Goal: Check status

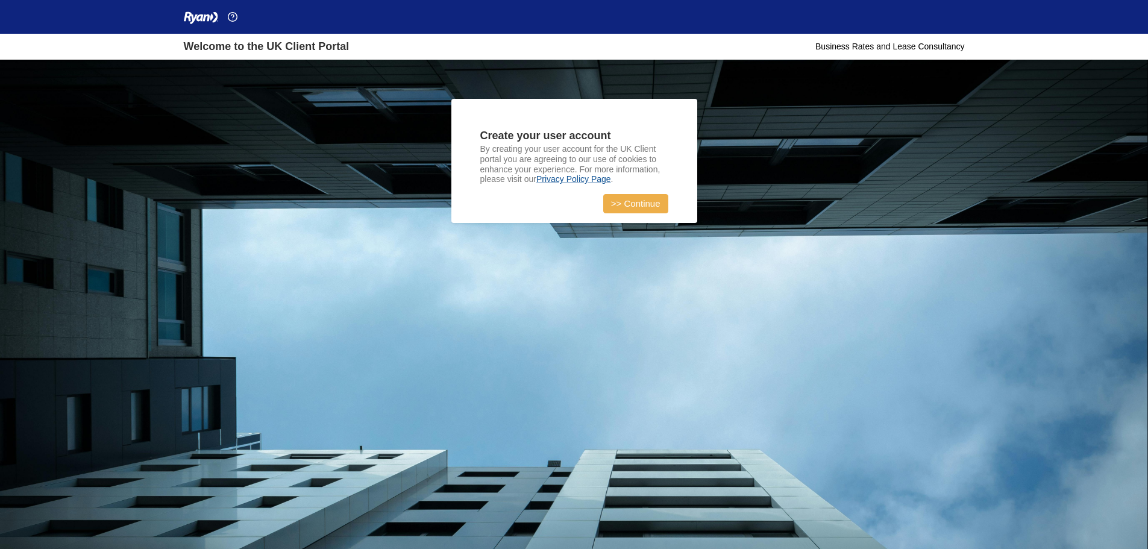
click at [637, 205] on link ">> Continue" at bounding box center [635, 203] width 65 height 19
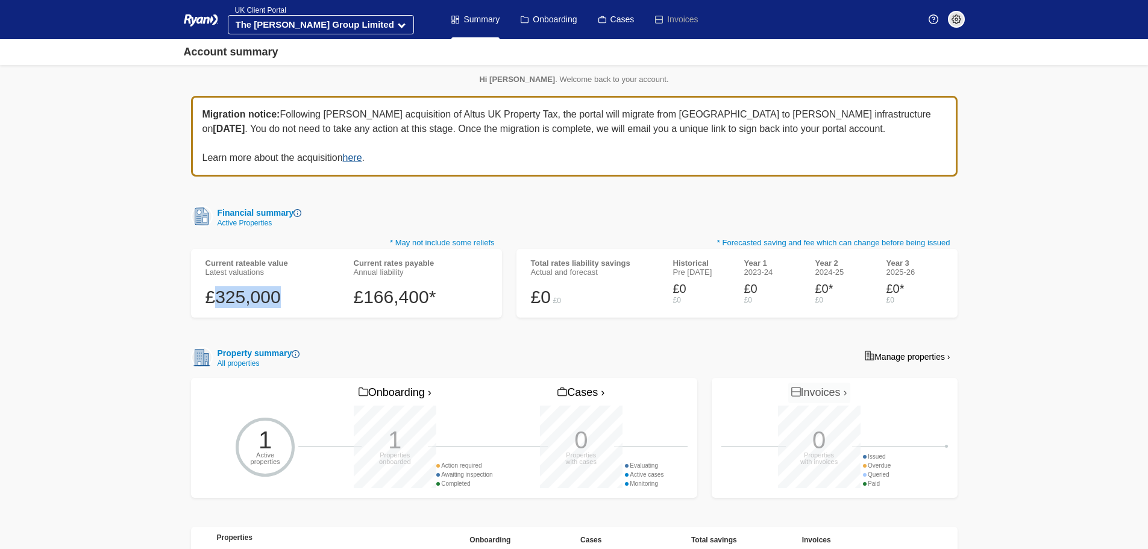
drag, startPoint x: 273, startPoint y: 292, endPoint x: 219, endPoint y: 292, distance: 53.6
click at [219, 292] on div "£325,000" at bounding box center [272, 297] width 134 height 22
drag, startPoint x: 460, startPoint y: 294, endPoint x: 350, endPoint y: 301, distance: 111.1
click at [350, 301] on div "Current rates payable Annual liability £166,400*" at bounding box center [421, 283] width 148 height 49
drag, startPoint x: 288, startPoint y: 304, endPoint x: 207, endPoint y: 301, distance: 80.8
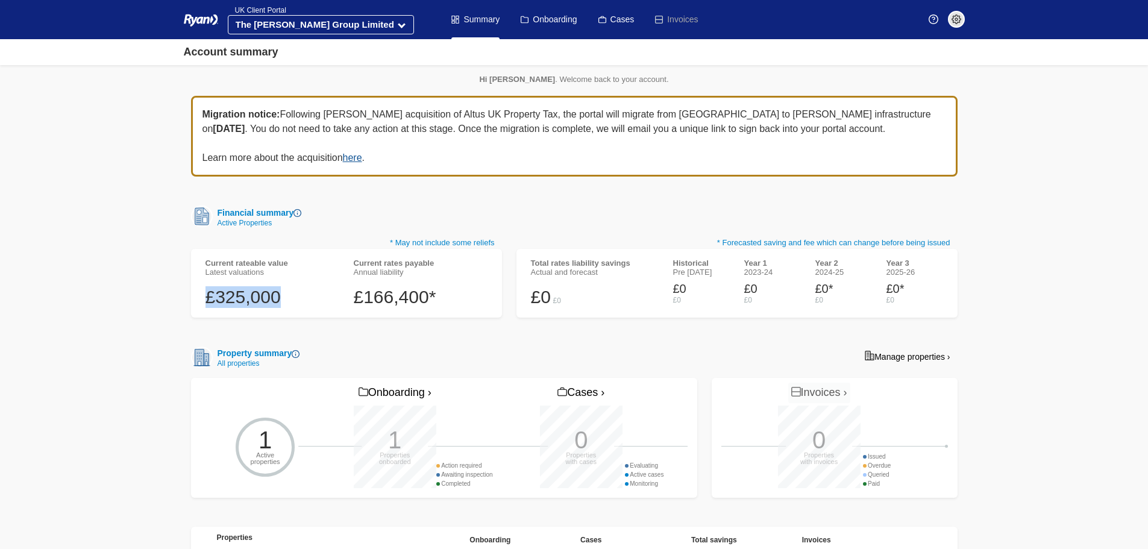
click at [207, 301] on div "£325,000" at bounding box center [272, 297] width 134 height 22
drag, startPoint x: 439, startPoint y: 299, endPoint x: 351, endPoint y: 298, distance: 87.4
click at [351, 298] on div "Current rates payable Annual liability £166,400*" at bounding box center [421, 283] width 148 height 49
click at [303, 287] on div "£325,000" at bounding box center [272, 297] width 134 height 22
drag, startPoint x: 439, startPoint y: 292, endPoint x: 301, endPoint y: 296, distance: 138.7
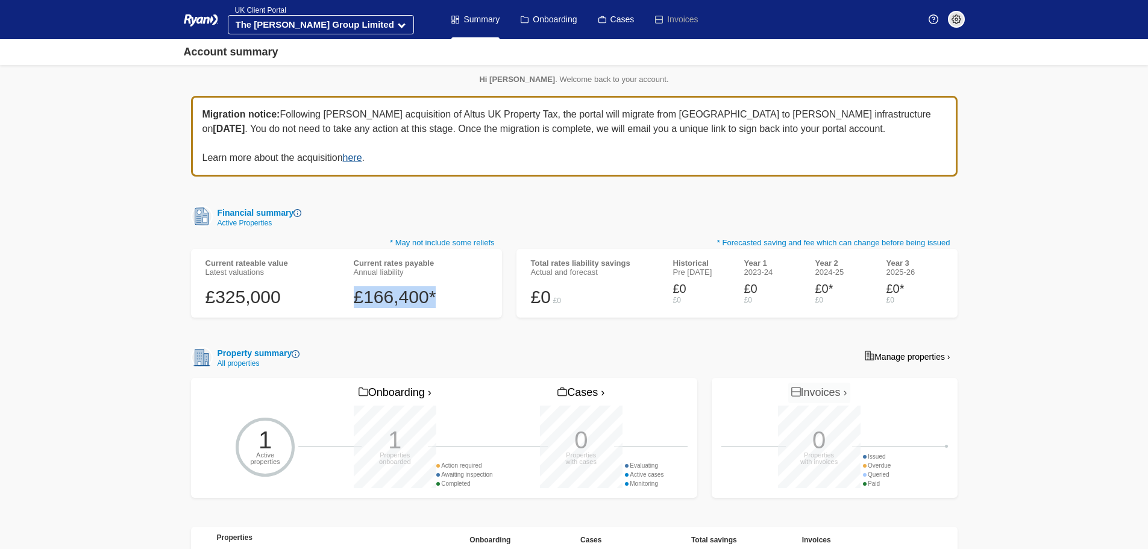
click at [351, 297] on div "Current rates payable Annual liability £166,400*" at bounding box center [421, 283] width 148 height 49
drag, startPoint x: 301, startPoint y: 296, endPoint x: 207, endPoint y: 300, distance: 93.5
click at [207, 300] on div "£325,000" at bounding box center [272, 297] width 134 height 22
drag, startPoint x: 439, startPoint y: 296, endPoint x: 362, endPoint y: 301, distance: 76.7
click at [362, 301] on div "£166,400*" at bounding box center [421, 297] width 134 height 22
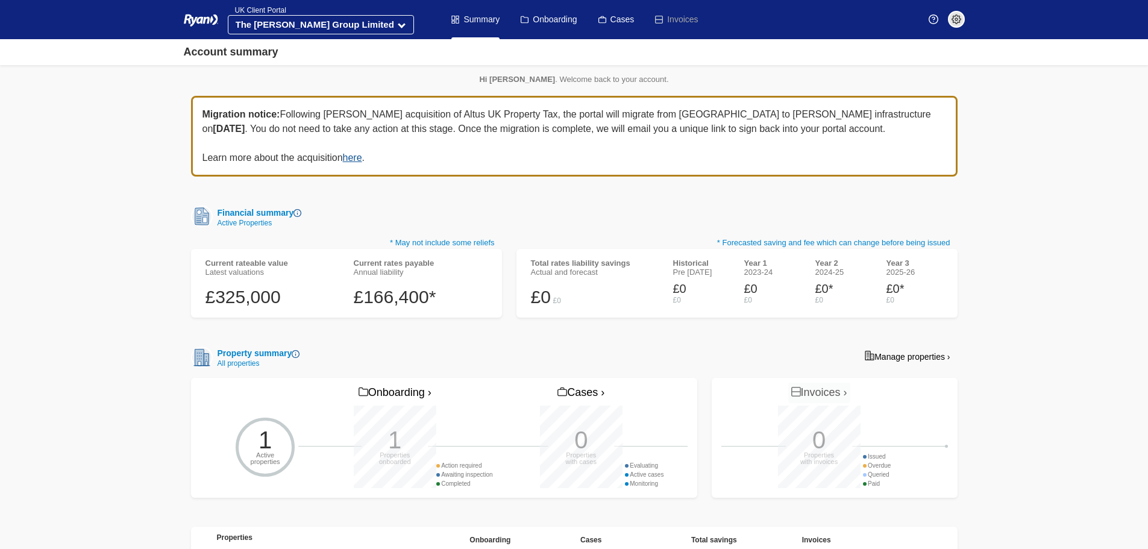
click at [127, 347] on body "You’re offline. This is a read only version of the page. Ryan Company Selection…" at bounding box center [574, 330] width 1148 height 660
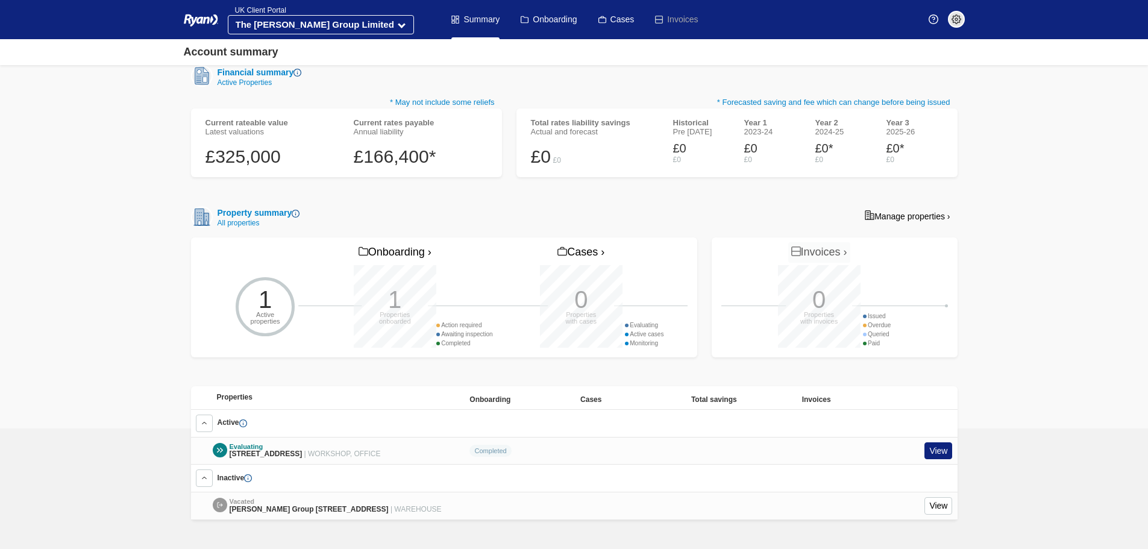
scroll to position [154, 0]
click at [935, 442] on link "View" at bounding box center [938, 450] width 28 height 17
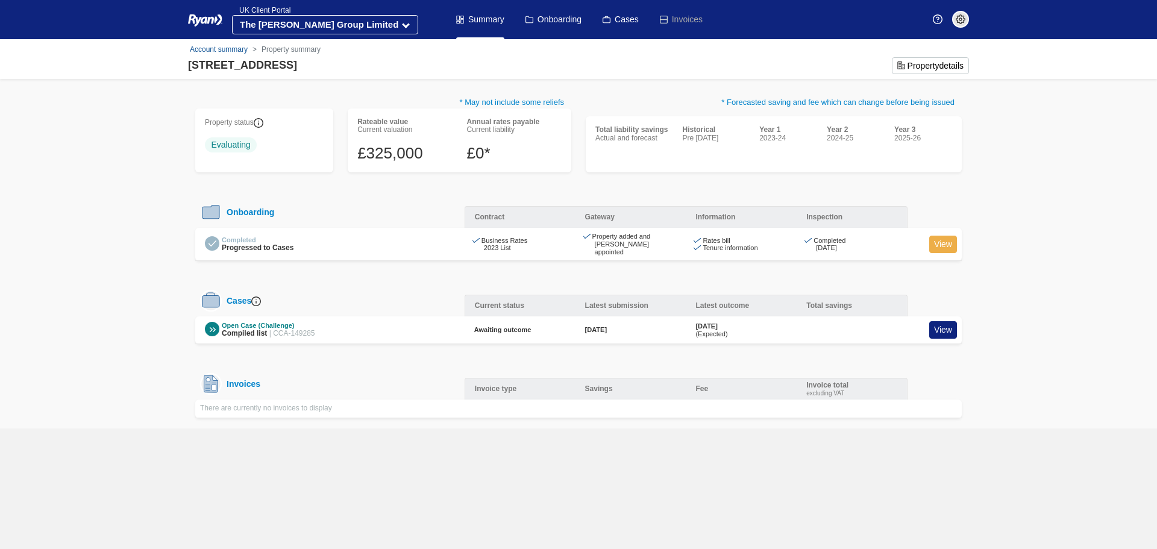
click at [937, 241] on link "View" at bounding box center [943, 244] width 28 height 17
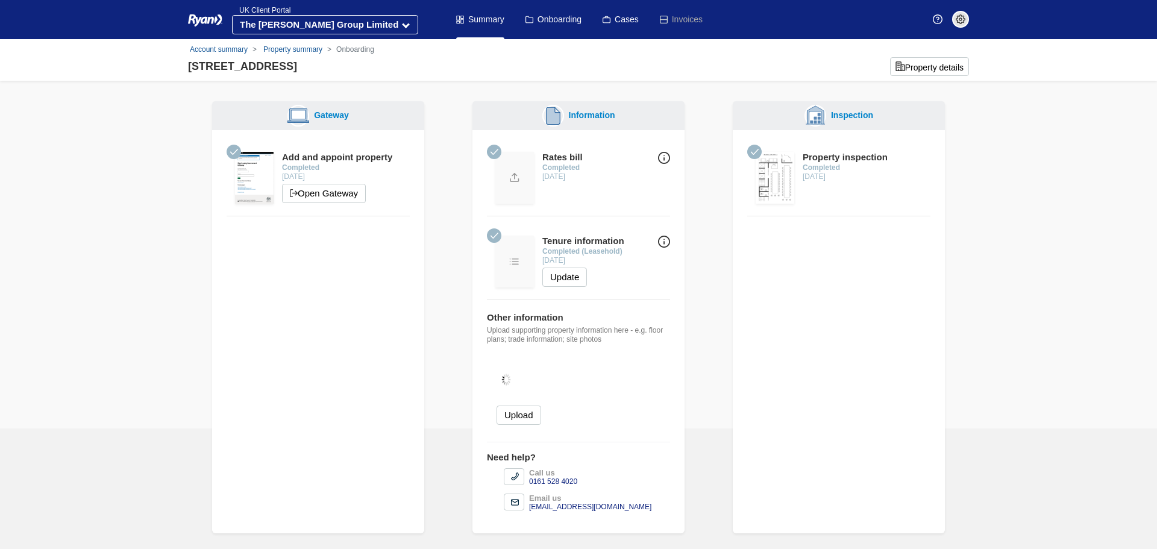
click at [768, 183] on img at bounding box center [775, 178] width 39 height 52
click at [823, 175] on time "[DATE]" at bounding box center [814, 176] width 23 height 8
click at [776, 180] on img at bounding box center [775, 178] width 39 height 52
click at [659, 158] on img at bounding box center [664, 158] width 12 height 12
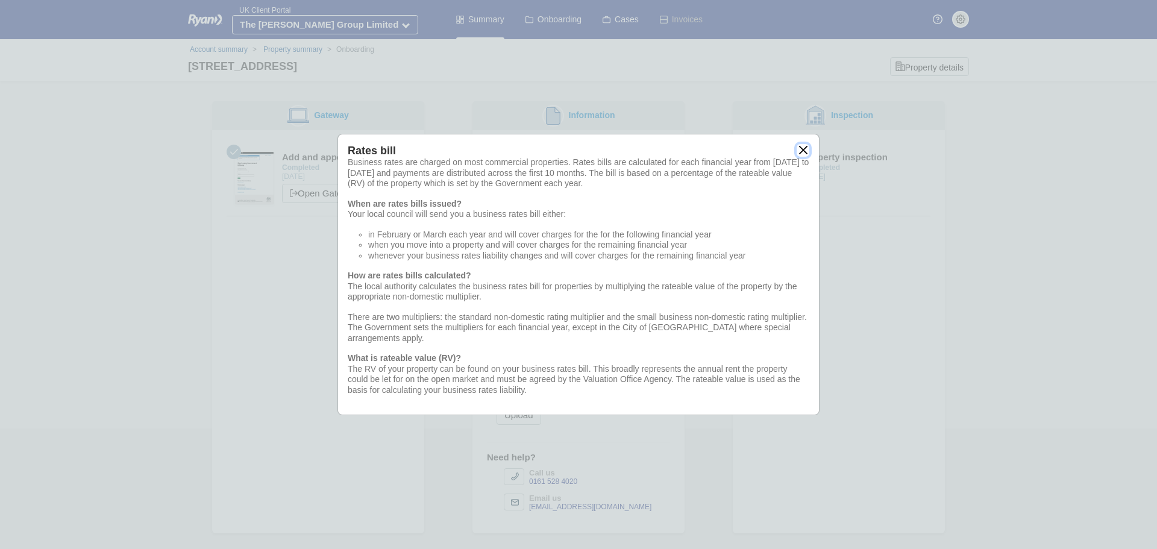
click at [803, 151] on button "close" at bounding box center [803, 150] width 13 height 13
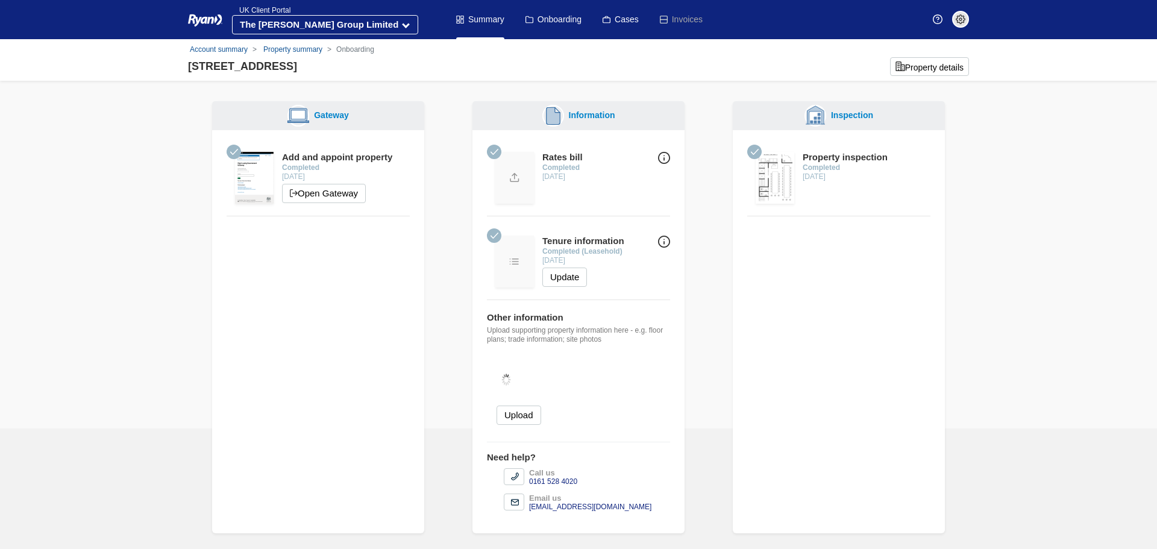
click at [509, 173] on img at bounding box center [514, 178] width 39 height 52
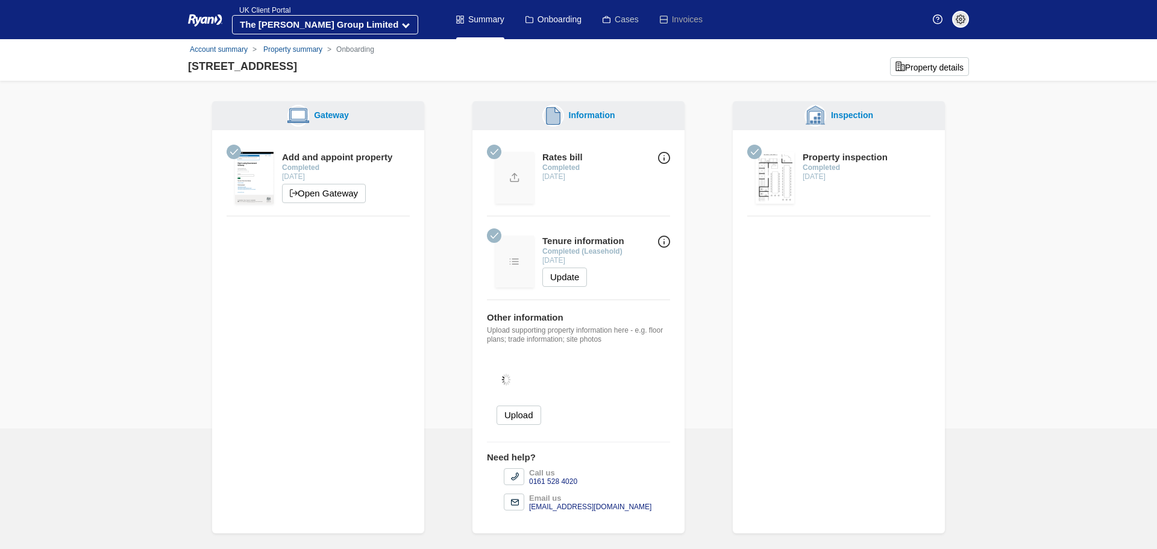
click at [633, 22] on link "Cases" at bounding box center [621, 19] width 36 height 39
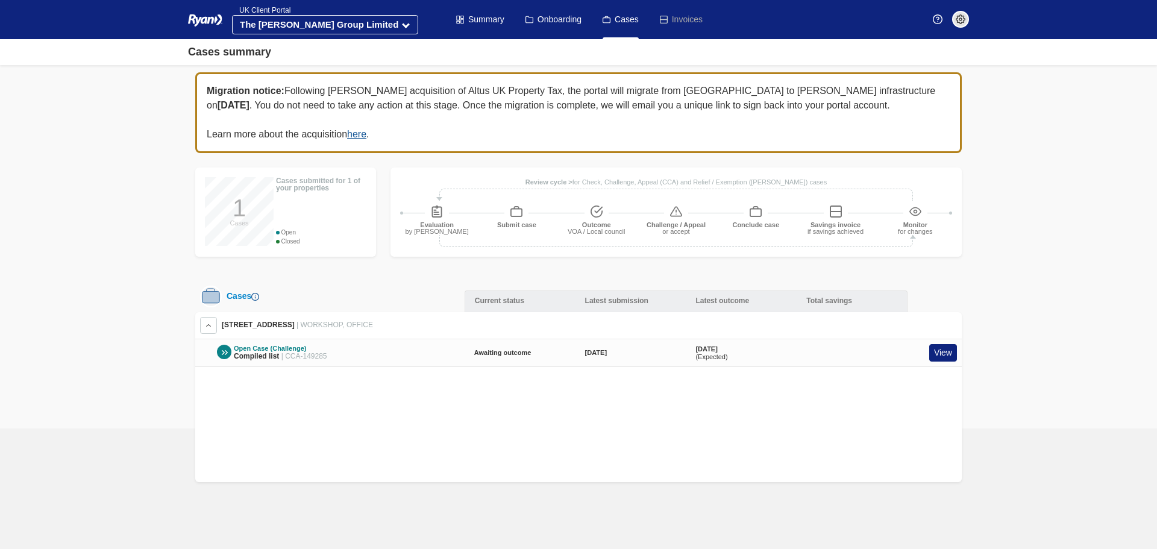
click at [259, 348] on div "Open Case (Challenge)" at bounding box center [280, 349] width 93 height 8
click at [930, 354] on link "View" at bounding box center [943, 352] width 28 height 17
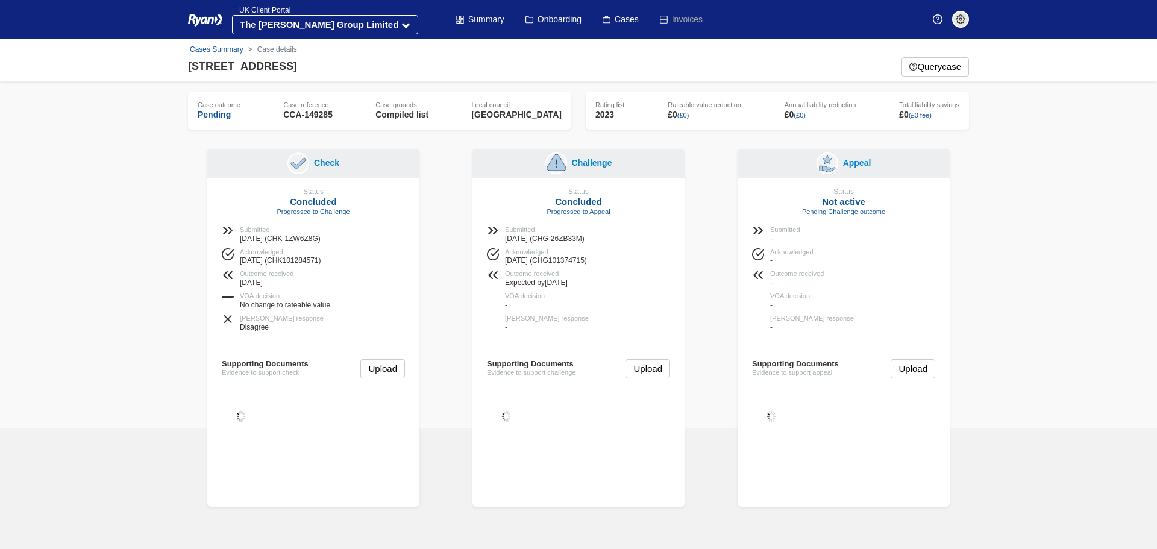
drag, startPoint x: 595, startPoint y: 286, endPoint x: 498, endPoint y: 283, distance: 97.1
click at [498, 283] on div "Outcome received Expected by 05 Oct 2025" at bounding box center [578, 278] width 183 height 17
click at [568, 472] on div "Challenge Status Concluded Progressed to Appeal Submitted 08 Jul 2025 (CHG-26ZB…" at bounding box center [578, 328] width 212 height 358
drag, startPoint x: 180, startPoint y: 25, endPoint x: 230, endPoint y: 26, distance: 50.0
click at [230, 26] on div "Menu Summary Onboarding Cases UK Client Portal The Woods Group Limited Summary …" at bounding box center [578, 19] width 1157 height 39
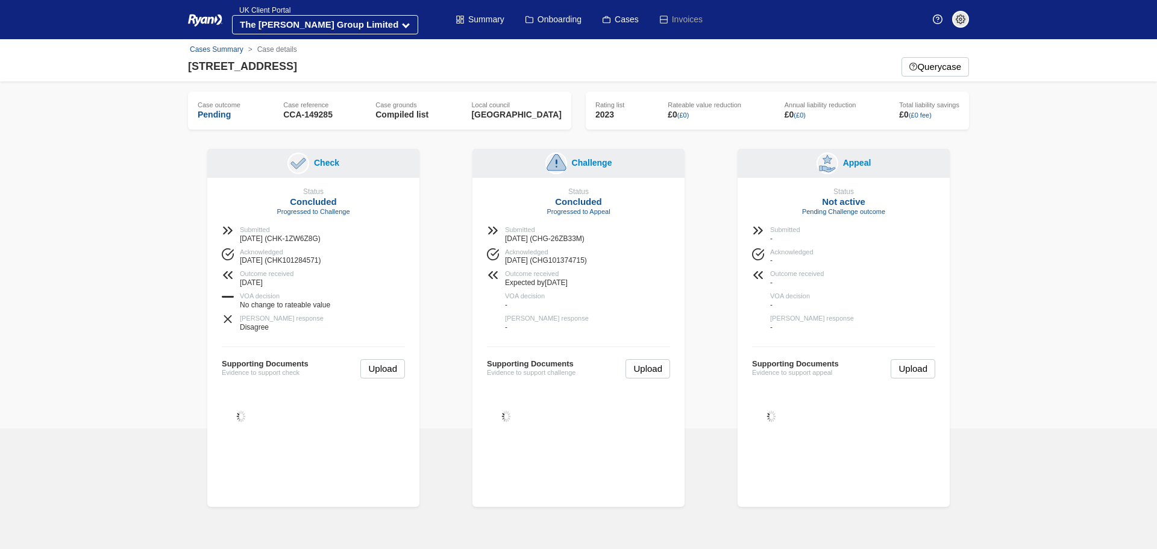
click at [127, 148] on body "You’re offline. This is a read only version of the page. Ryan Company Selection…" at bounding box center [578, 274] width 1157 height 549
